Goal: Check status: Check status

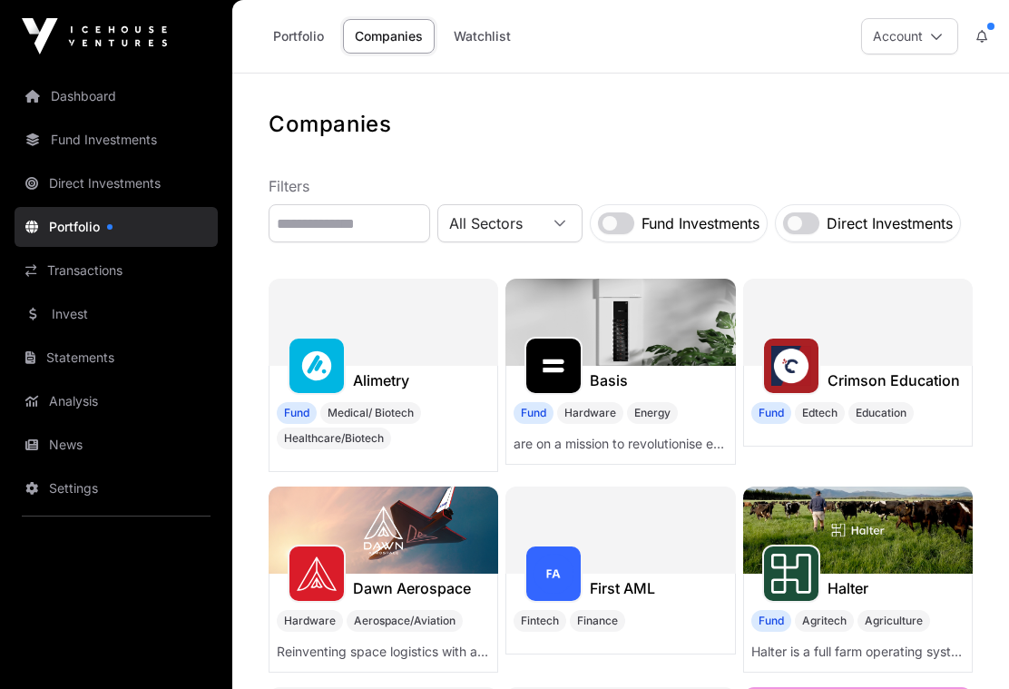
click at [973, 9] on div "Portfolio Companies Watchlist Account" at bounding box center [620, 36] width 755 height 73
click at [979, 30] on icon at bounding box center [982, 36] width 11 height 13
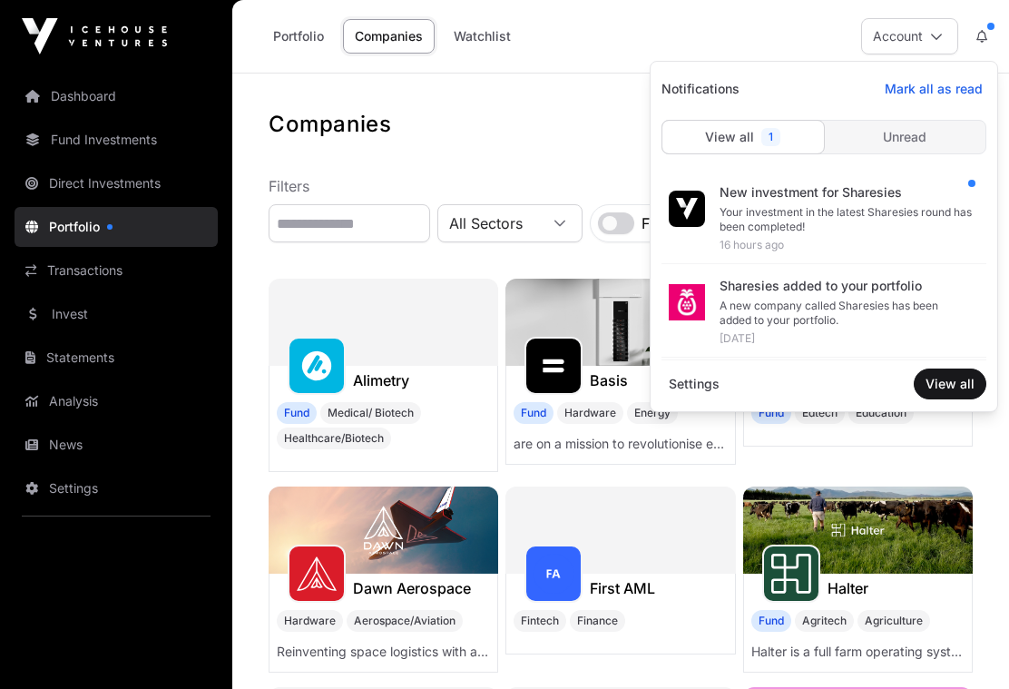
click at [776, 211] on div "Your investment in the latest Sharesies round has been completed!" at bounding box center [846, 219] width 252 height 29
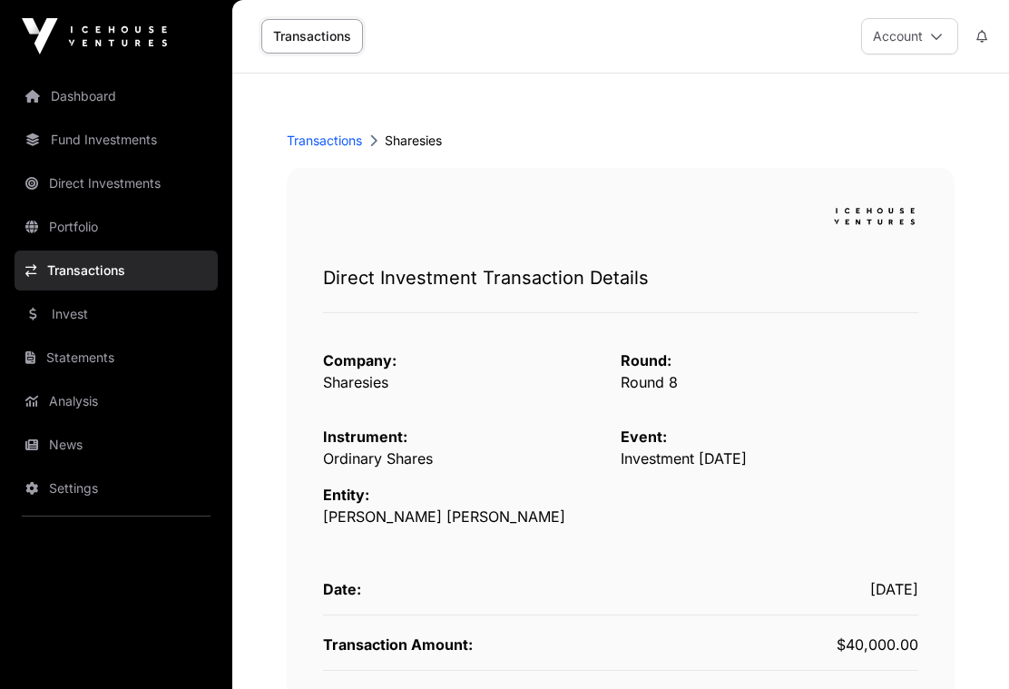
click at [83, 89] on link "Dashboard" at bounding box center [116, 96] width 203 height 40
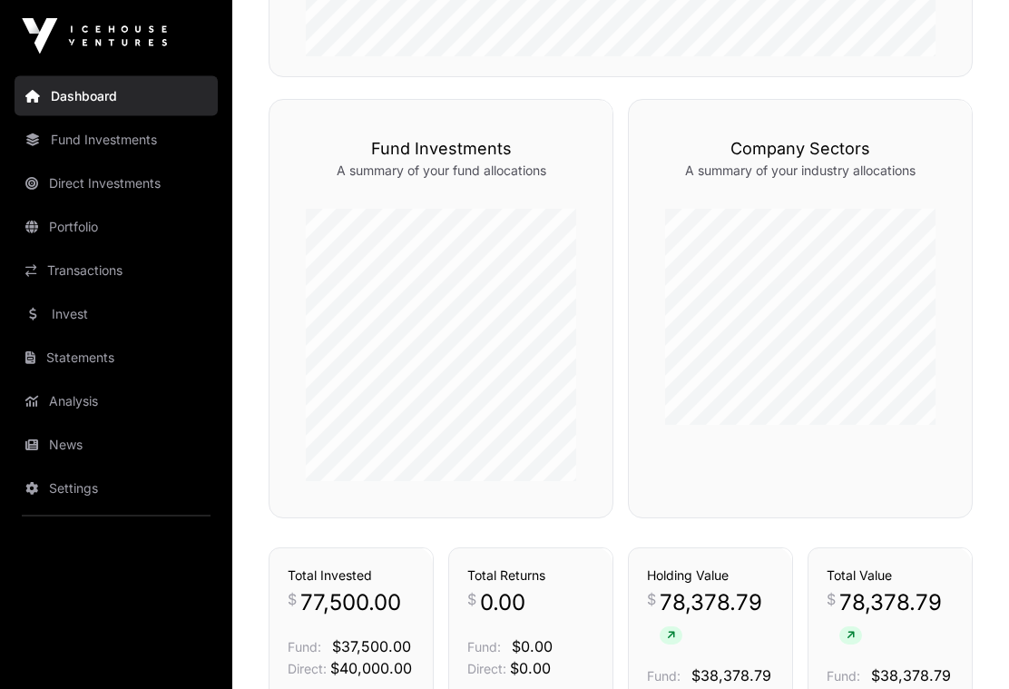
scroll to position [871, 0]
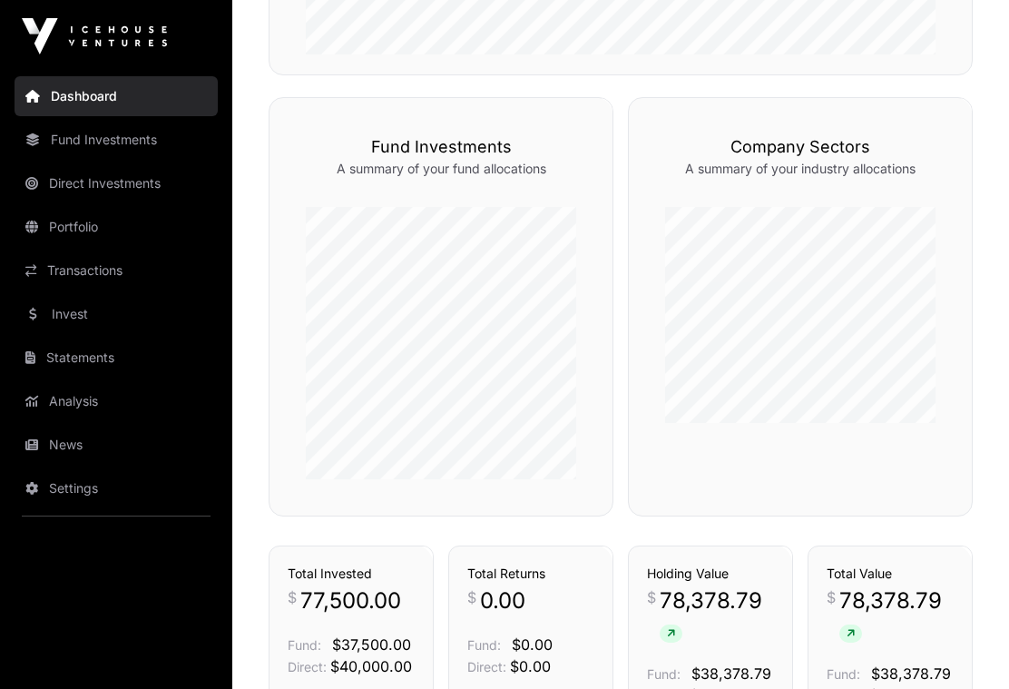
click at [106, 184] on link "Direct Investments" at bounding box center [116, 183] width 203 height 40
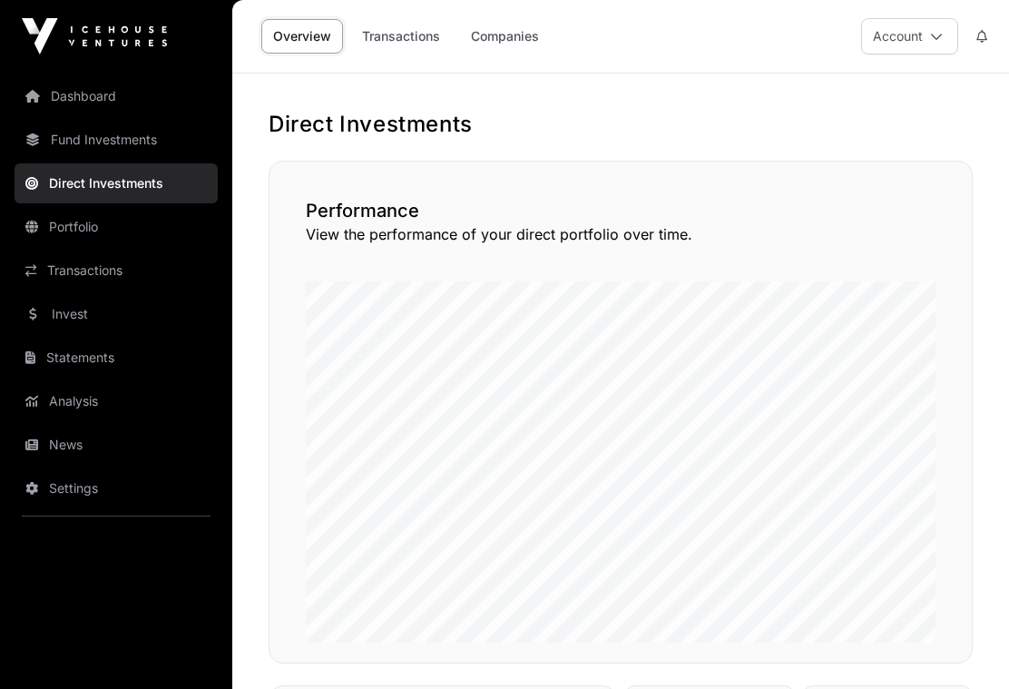
click at [409, 31] on link "Transactions" at bounding box center [401, 36] width 102 height 34
click at [516, 34] on link "Companies" at bounding box center [505, 36] width 92 height 34
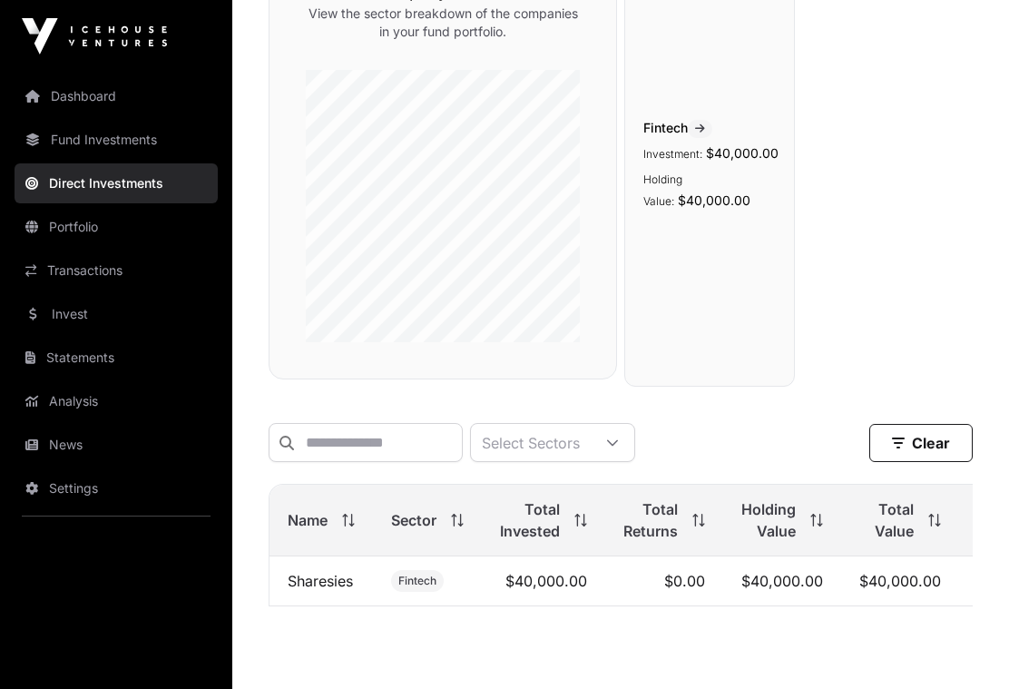
scroll to position [257, 0]
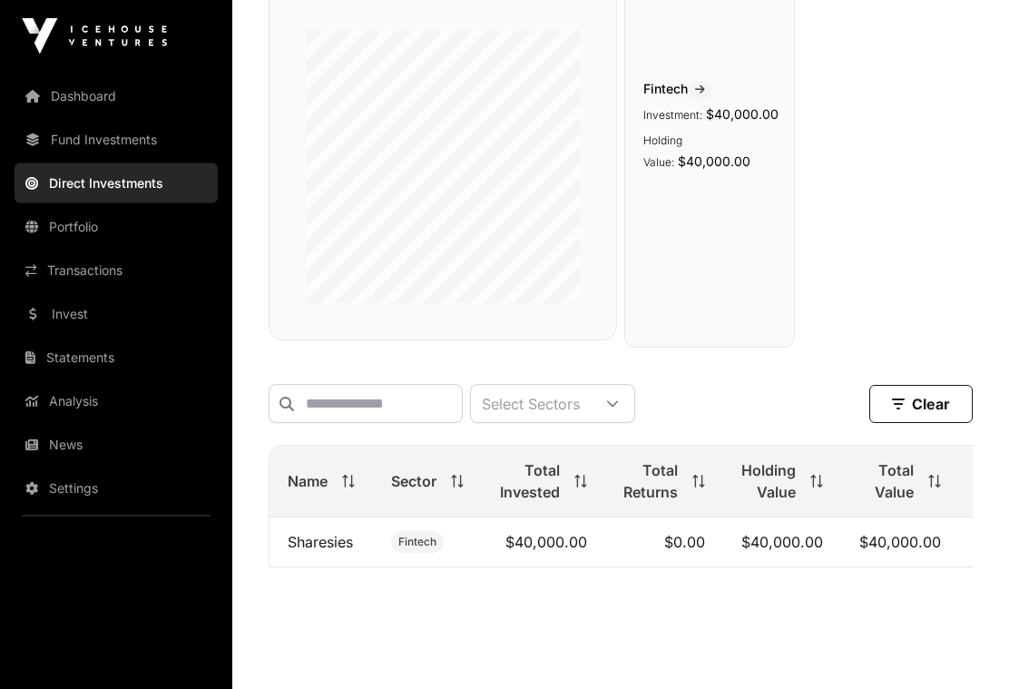
click at [322, 539] on link "Sharesies" at bounding box center [320, 543] width 65 height 18
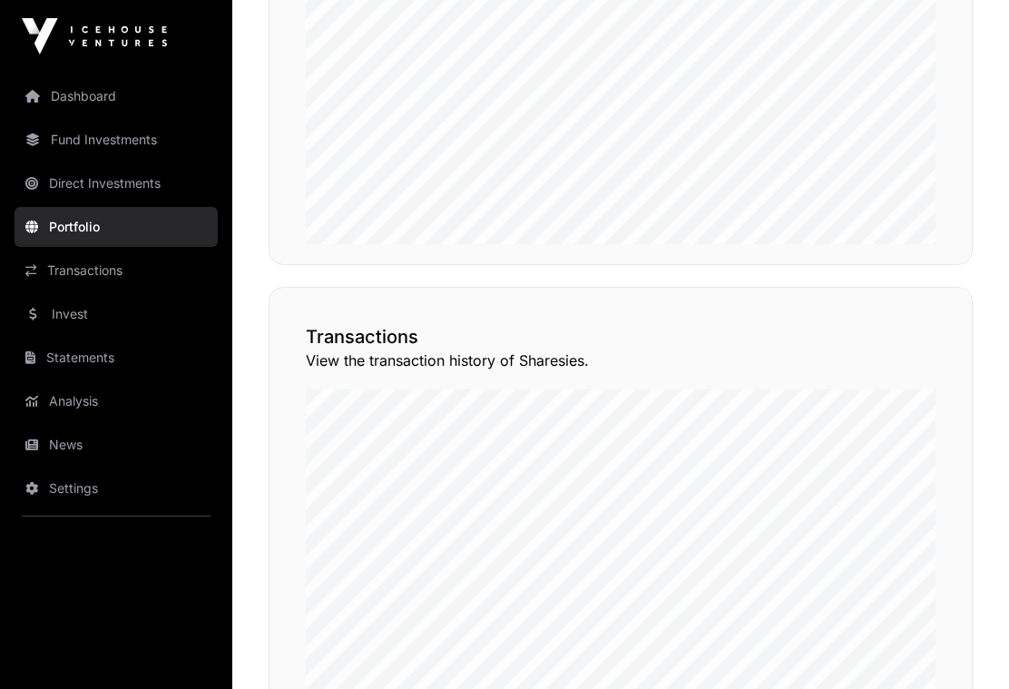
scroll to position [1553, 0]
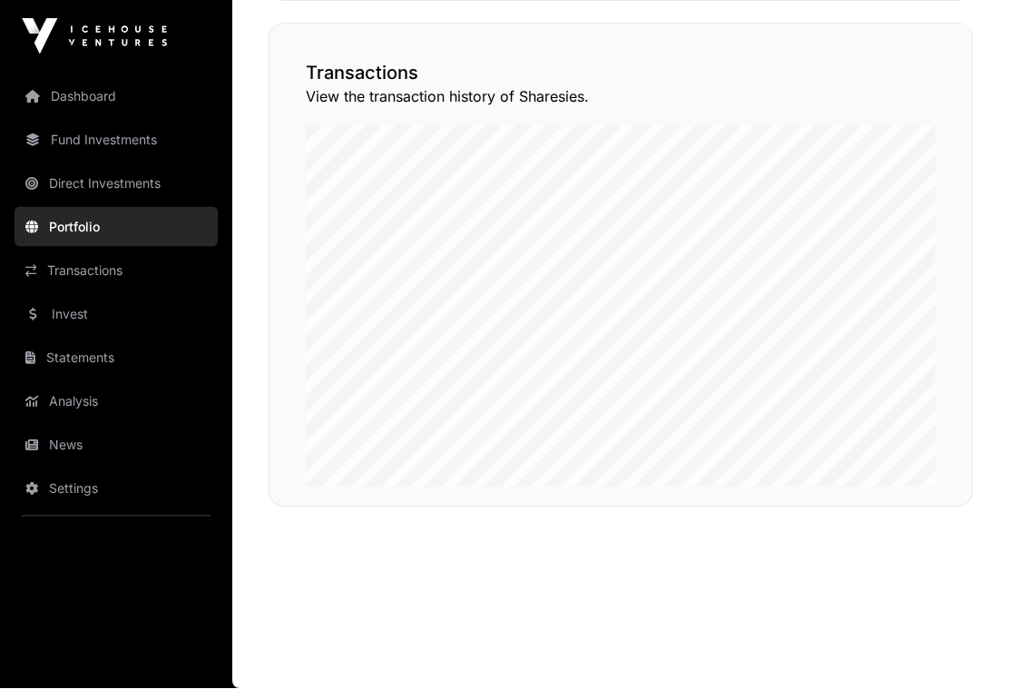
click at [93, 261] on link "Transactions" at bounding box center [116, 270] width 203 height 40
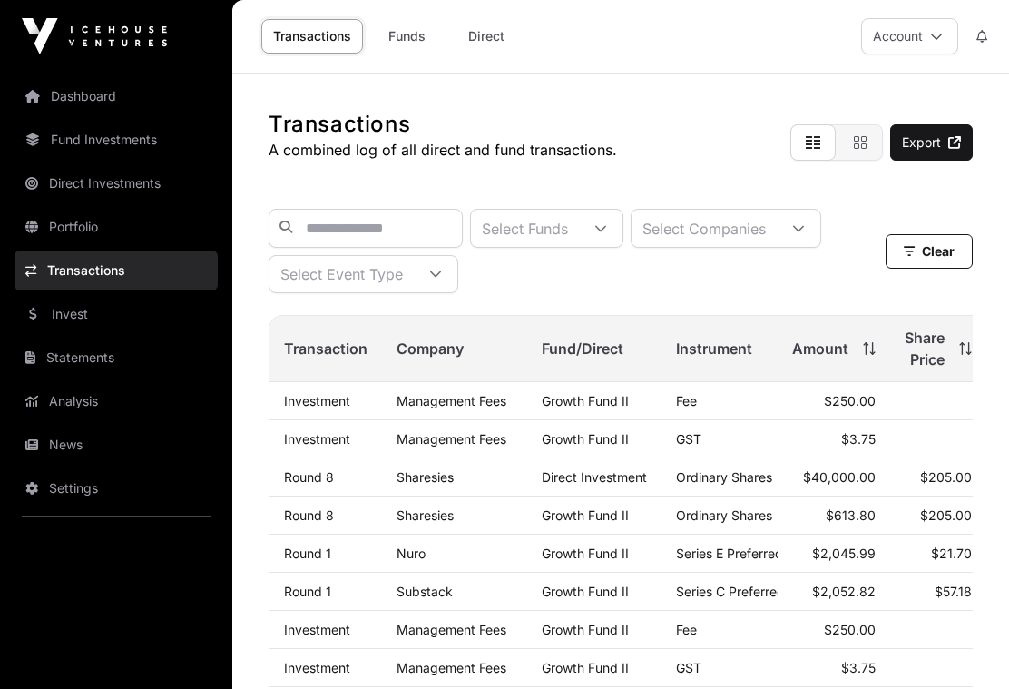
click at [494, 29] on link "Direct" at bounding box center [486, 36] width 73 height 34
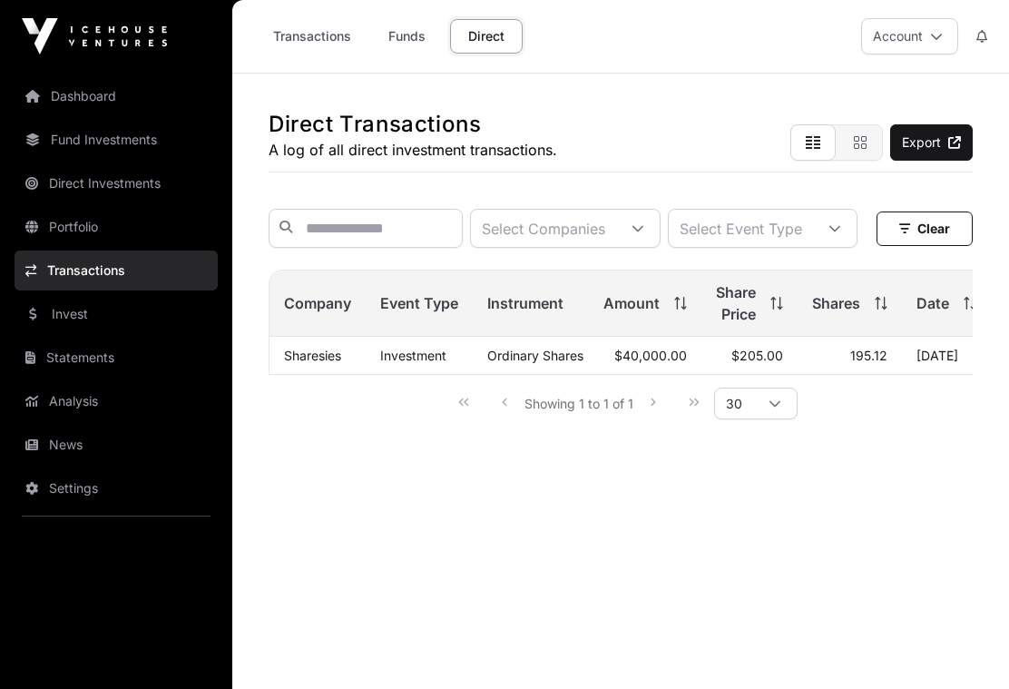
click at [316, 363] on link "Sharesies" at bounding box center [312, 355] width 57 height 15
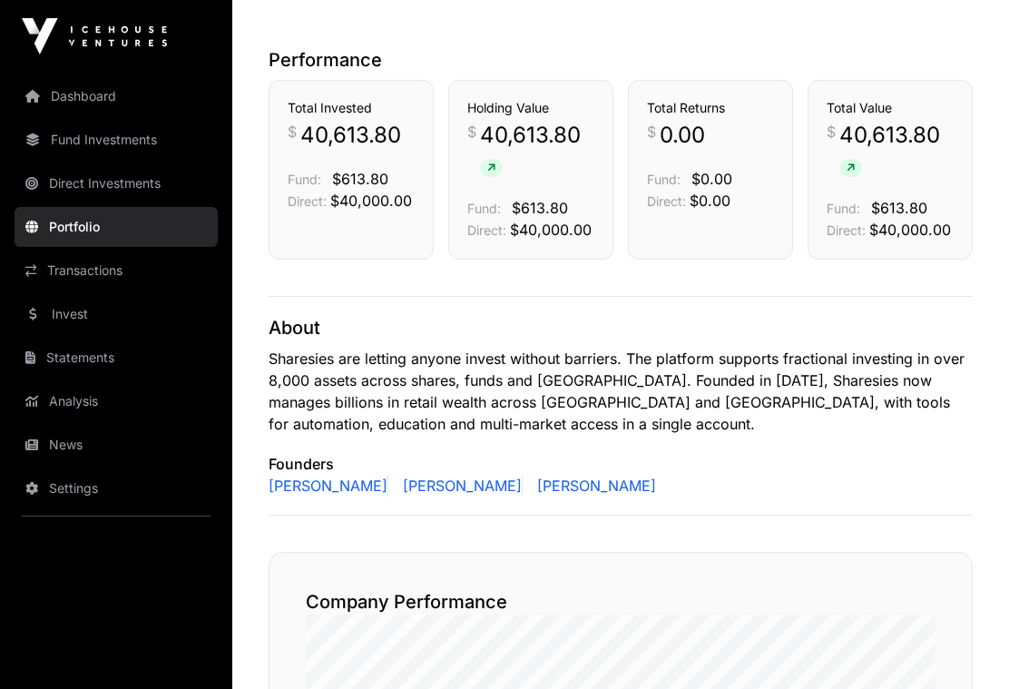
scroll to position [559, 0]
click at [338, 126] on span "40,613.80" at bounding box center [350, 134] width 101 height 29
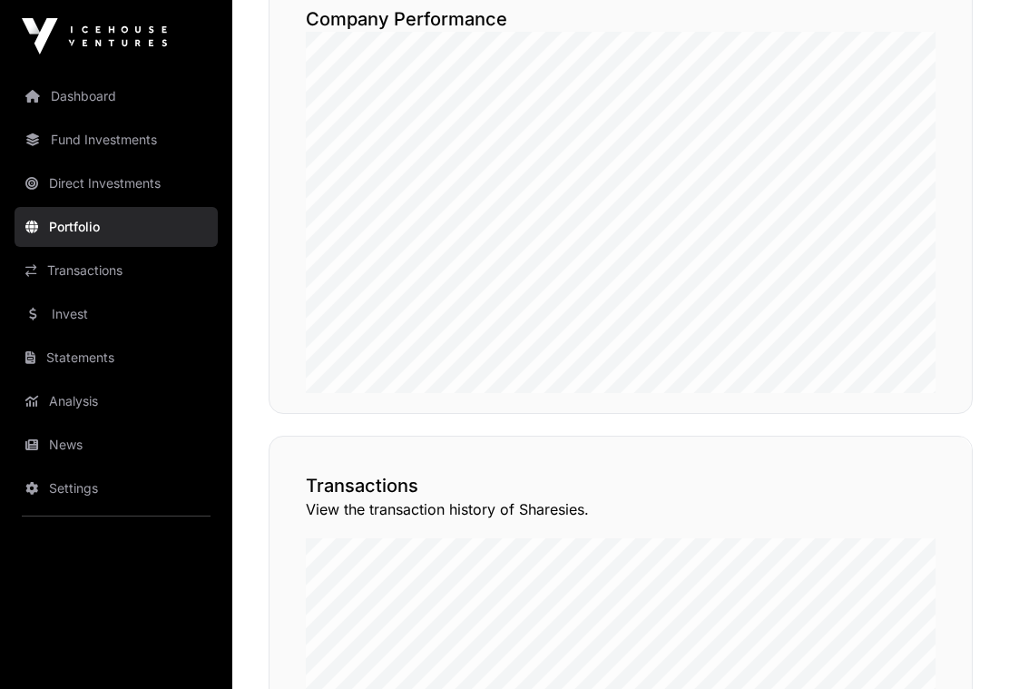
scroll to position [1131, 0]
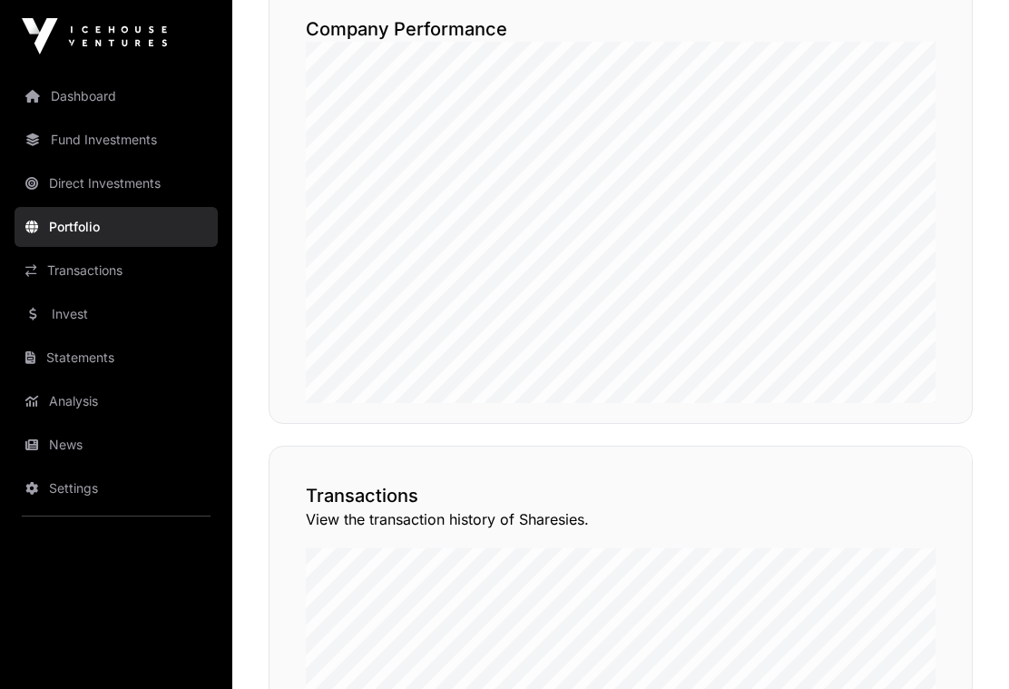
click at [103, 180] on link "Direct Investments" at bounding box center [116, 183] width 203 height 40
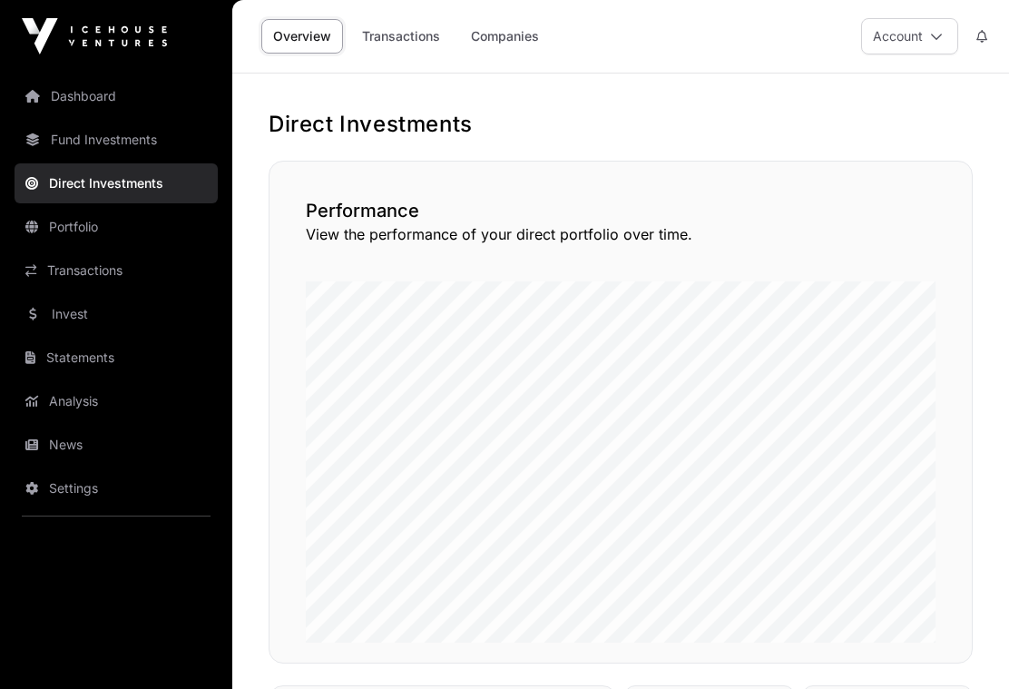
click at [399, 41] on link "Transactions" at bounding box center [401, 36] width 102 height 34
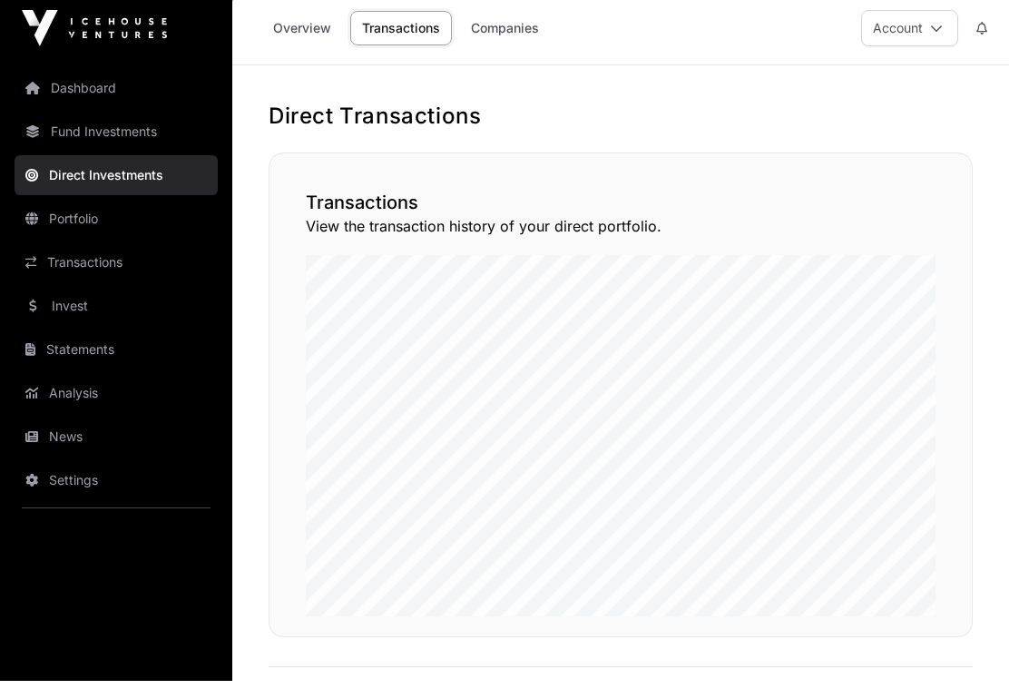
scroll to position [244, 0]
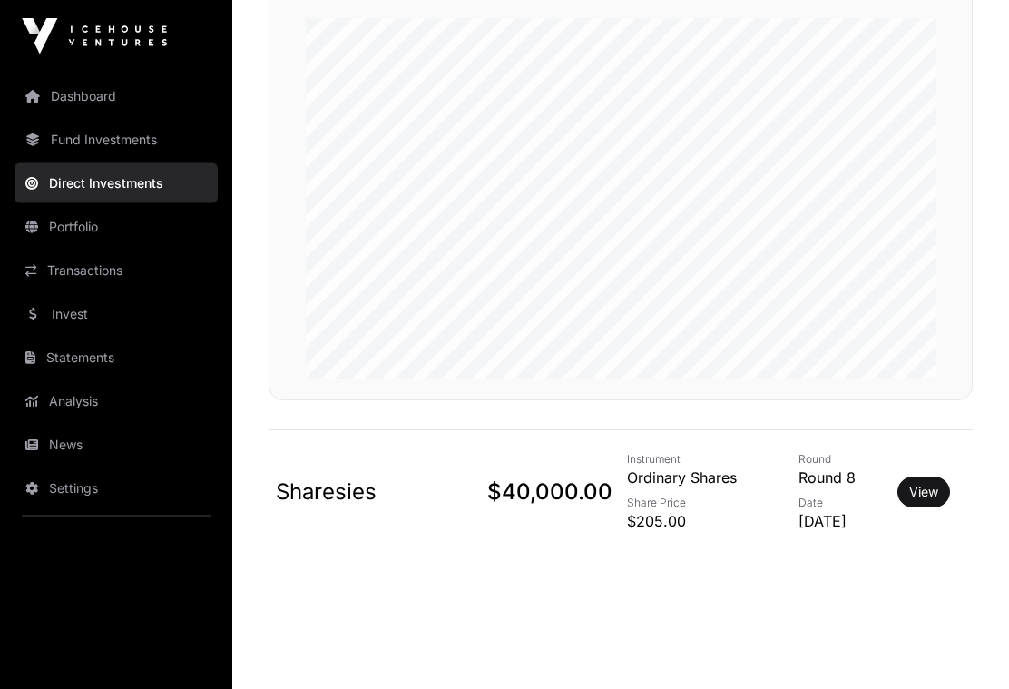
click at [938, 502] on link "View" at bounding box center [923, 493] width 29 height 18
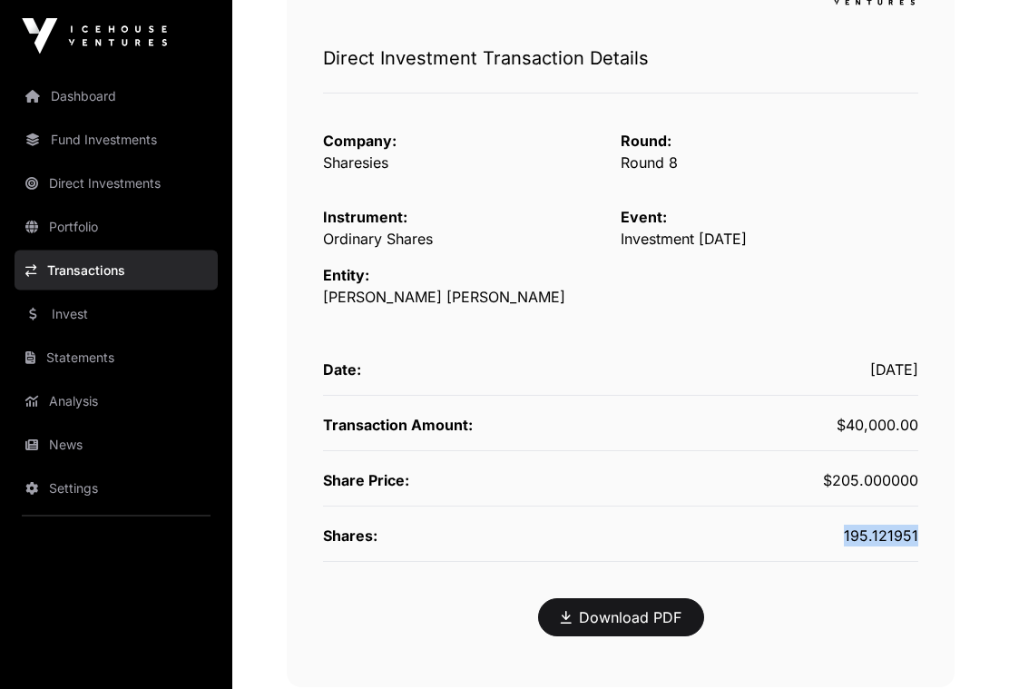
scroll to position [220, 0]
click at [626, 621] on link "Download PDF" at bounding box center [621, 617] width 121 height 22
